Goal: Navigation & Orientation: Find specific page/section

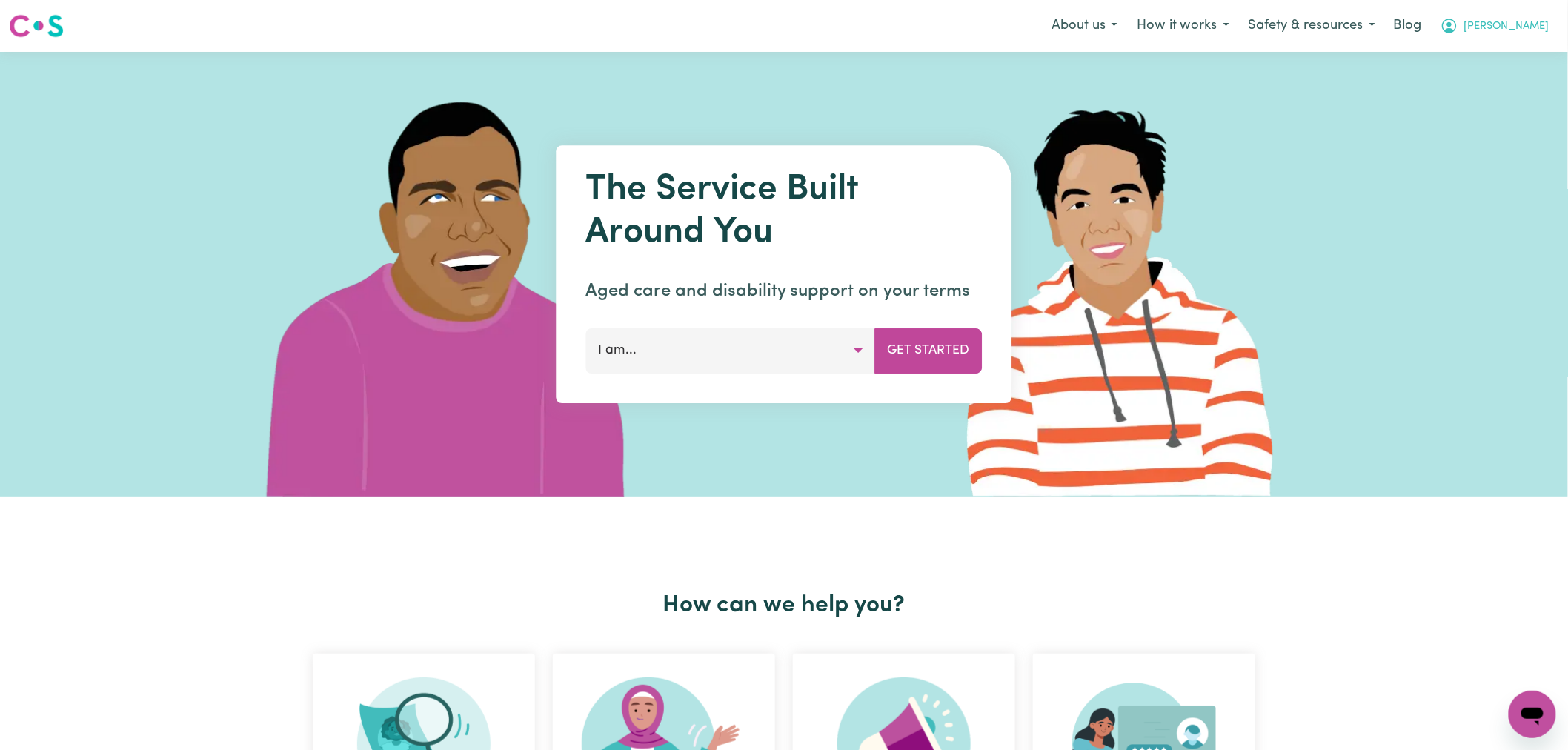
click at [1513, 27] on span "[PERSON_NAME]" at bounding box center [1507, 26] width 85 height 16
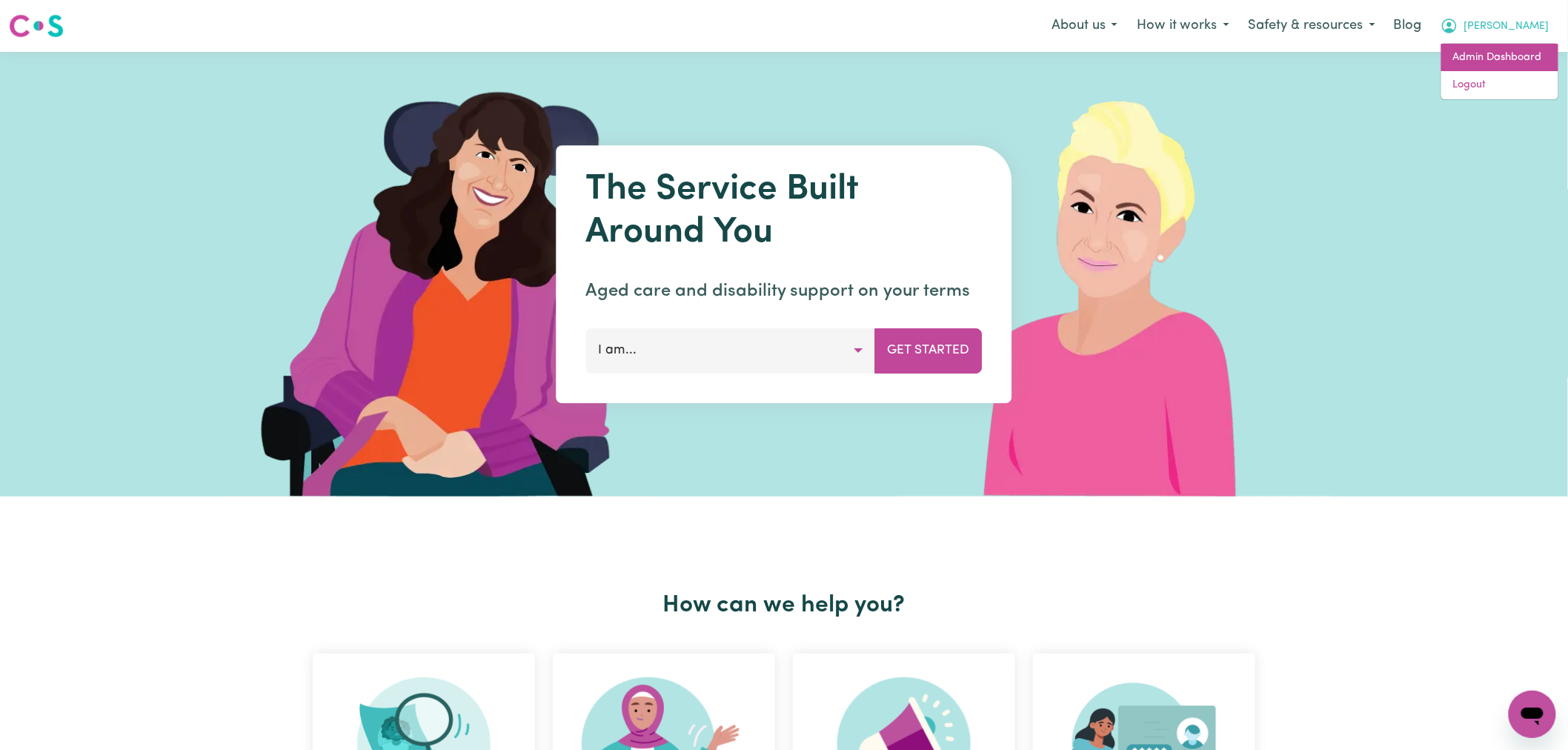
click at [1514, 57] on link "Admin Dashboard" at bounding box center [1500, 58] width 117 height 28
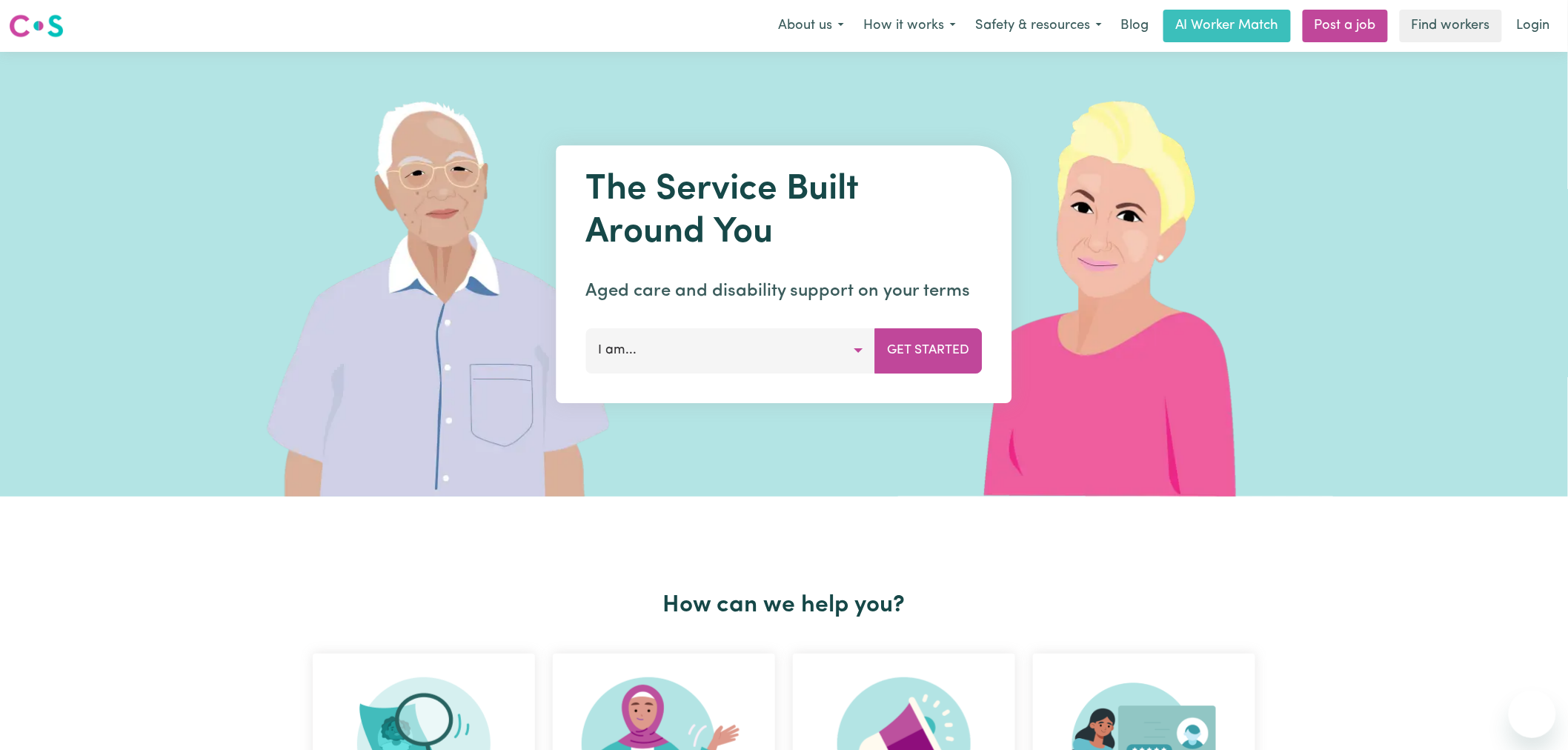
click at [1564, 18] on div "Menu About us How it works Safety & resources Blog AI Worker Match Post a job F…" at bounding box center [784, 26] width 1568 height 35
click at [1523, 24] on link "Login" at bounding box center [1533, 26] width 51 height 33
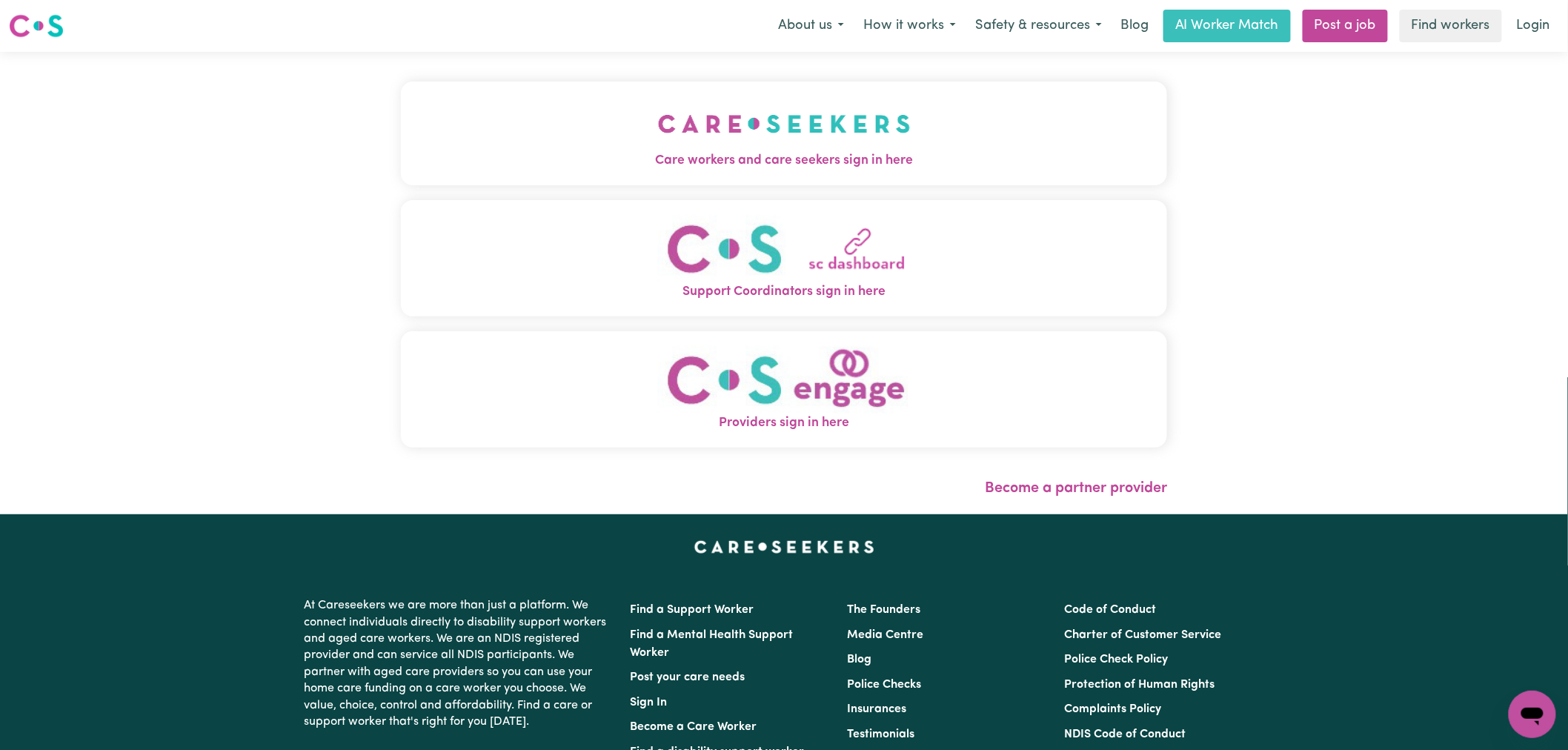
click at [658, 122] on img "Care workers and care seekers sign in here" at bounding box center [784, 123] width 252 height 55
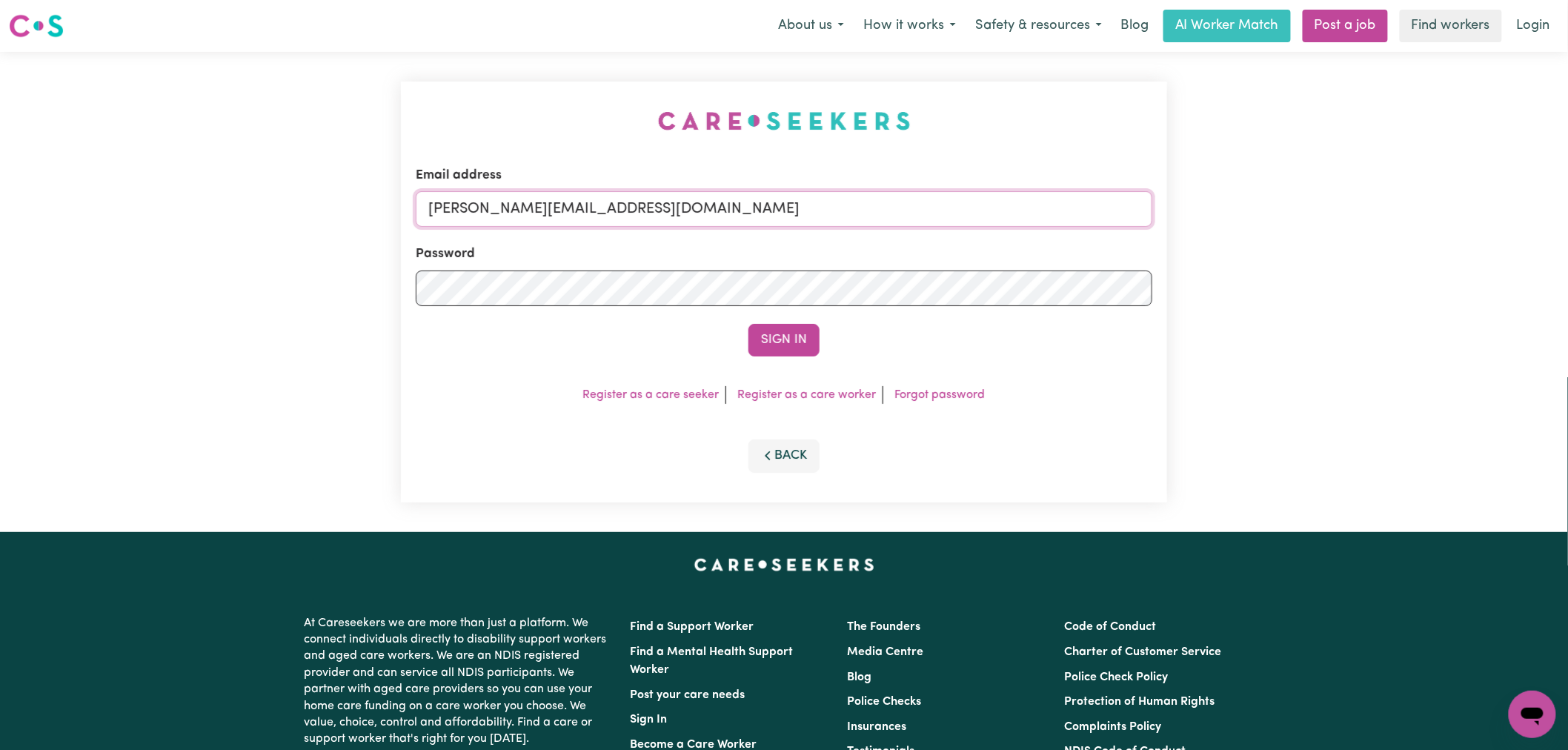
click at [664, 211] on input "[PERSON_NAME][EMAIL_ADDRESS][DOMAIN_NAME]" at bounding box center [784, 208] width 737 height 35
drag, startPoint x: 774, startPoint y: 215, endPoint x: 503, endPoint y: 213, distance: 271.0
click at [503, 213] on input "[EMAIL_ADDRESS][DOMAIN_NAME]" at bounding box center [784, 208] width 737 height 35
type input "[EMAIL_ADDRESS][DOMAIN_NAME]"
click at [761, 342] on button "Sign In" at bounding box center [784, 340] width 71 height 33
